Goal: Transaction & Acquisition: Purchase product/service

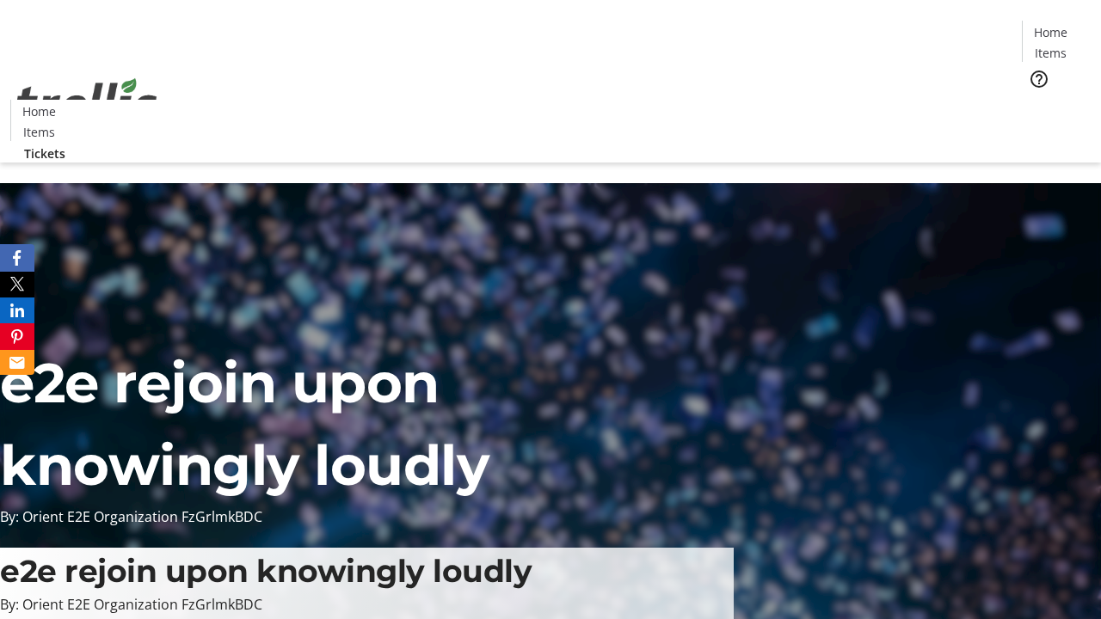
click at [1036, 100] on span "Tickets" at bounding box center [1056, 109] width 41 height 18
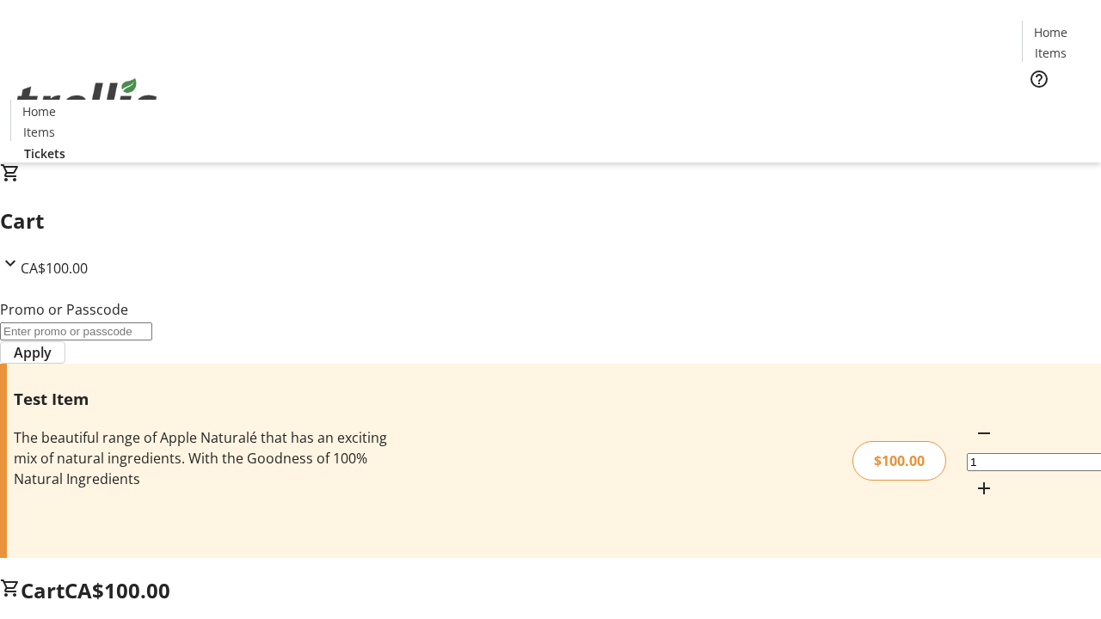
type input "FLAT"
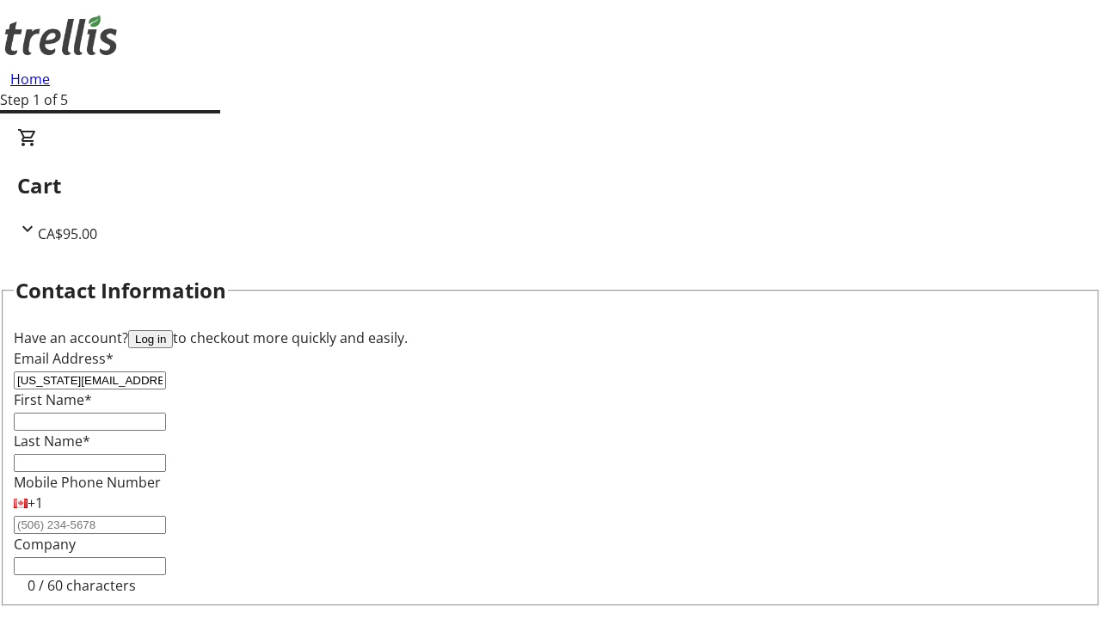
type input "[US_STATE][EMAIL_ADDRESS][DOMAIN_NAME]"
type input "[US_STATE]"
type input "[PERSON_NAME]"
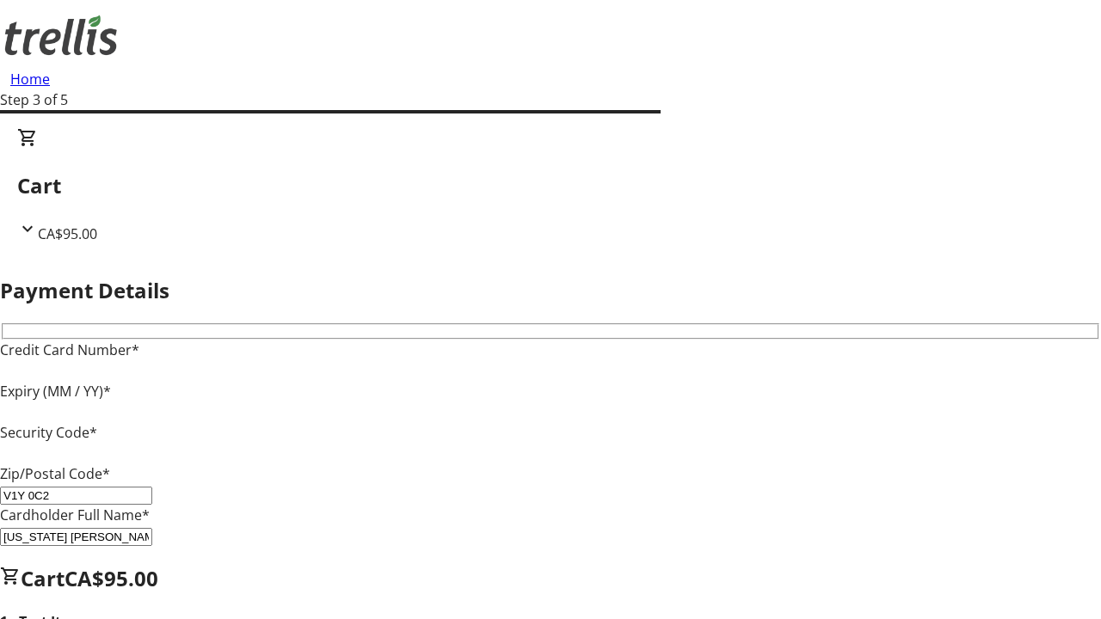
type input "V1Y 0C2"
